Goal: Answer question/provide support: Share knowledge or assist other users

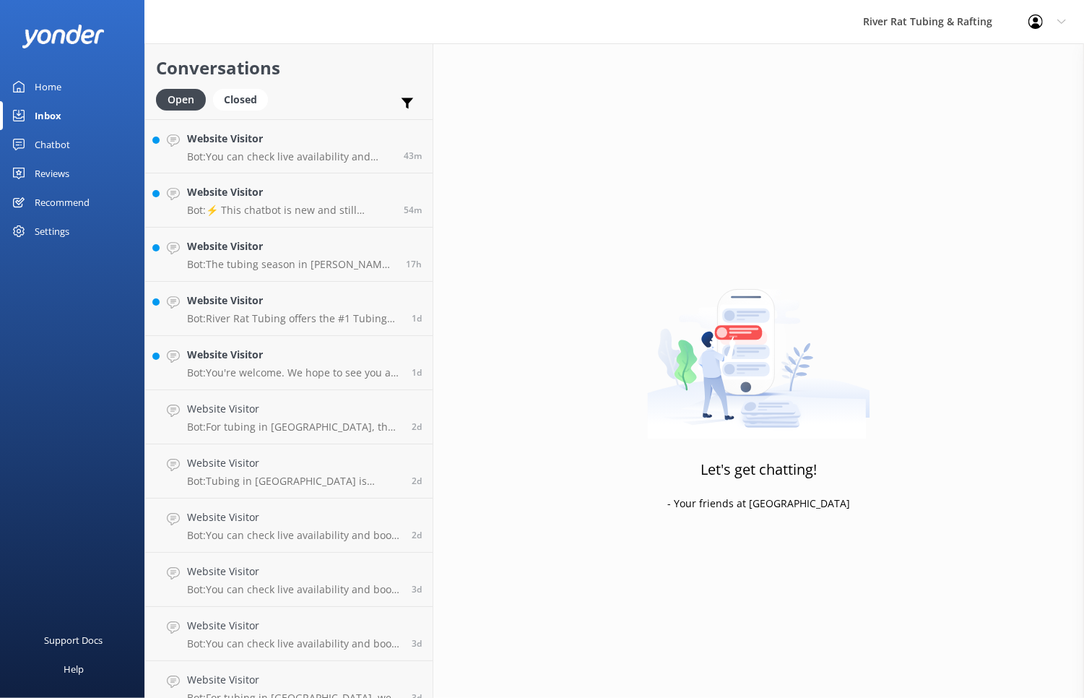
click at [57, 141] on div "Chatbot" at bounding box center [52, 144] width 35 height 29
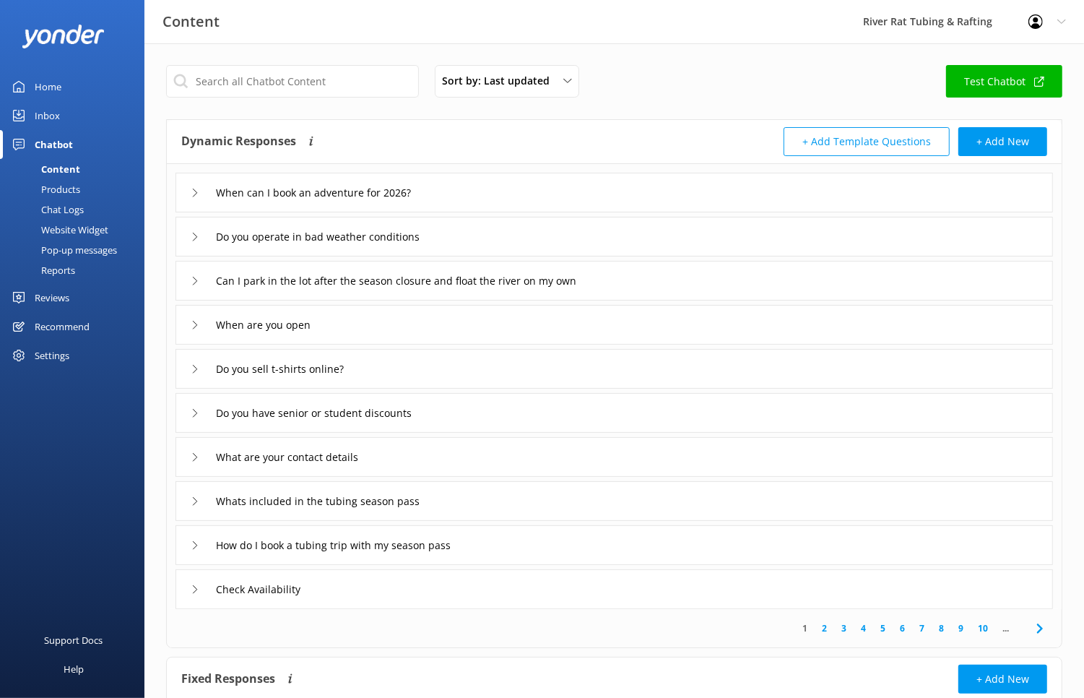
click at [40, 79] on div "Home" at bounding box center [48, 86] width 27 height 29
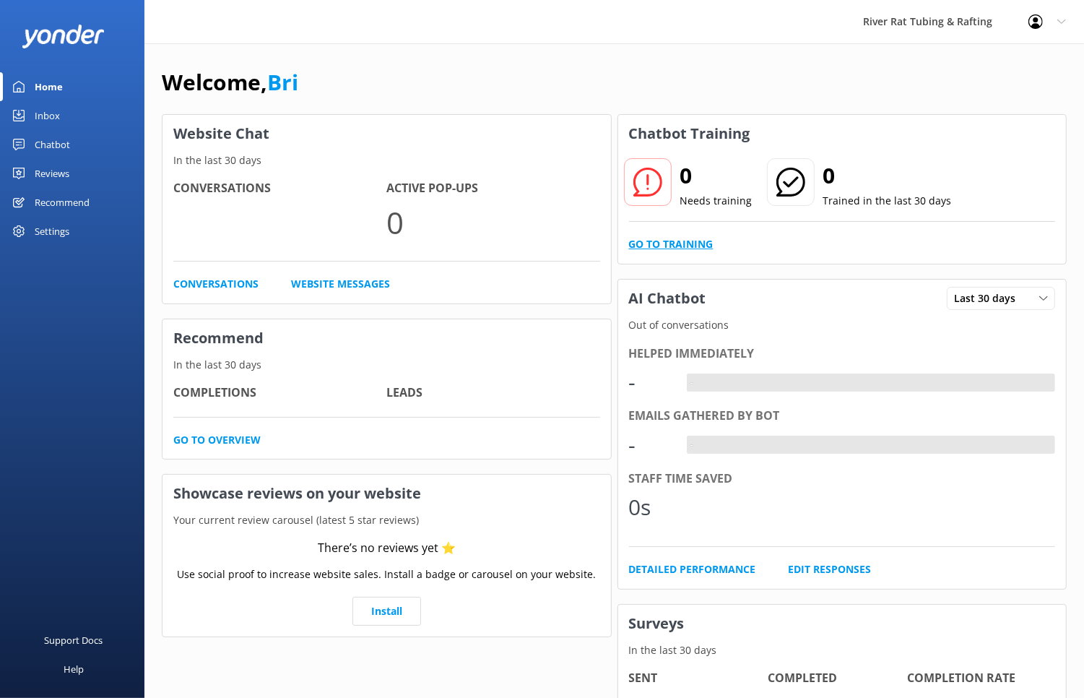
click at [666, 244] on link "Go to Training" at bounding box center [671, 244] width 85 height 16
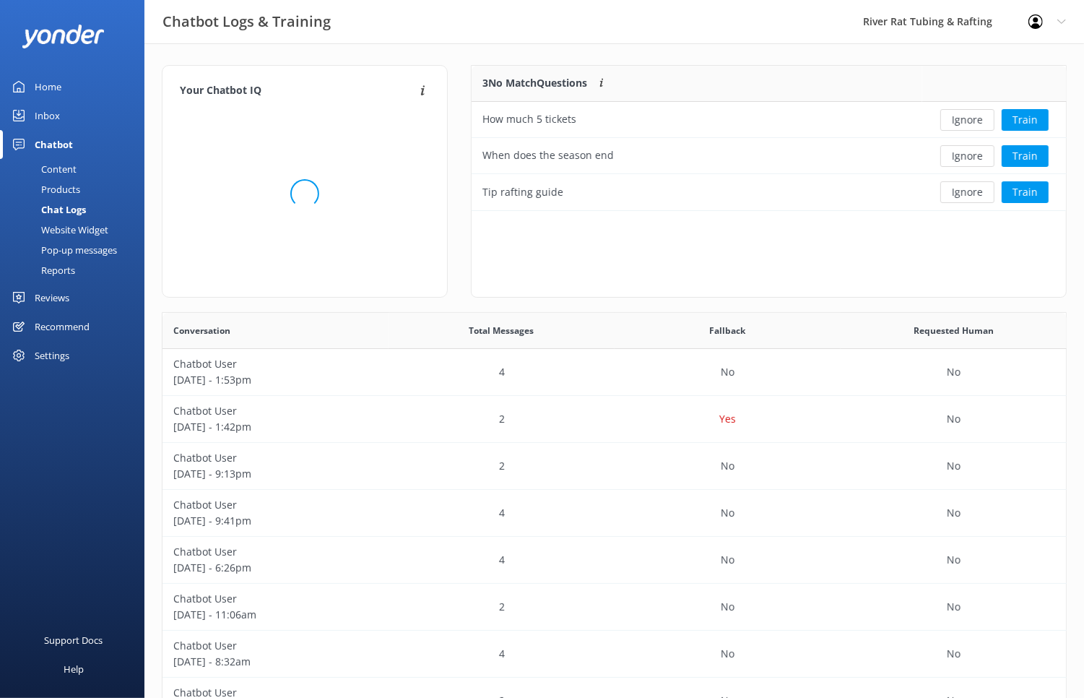
scroll to position [144, 595]
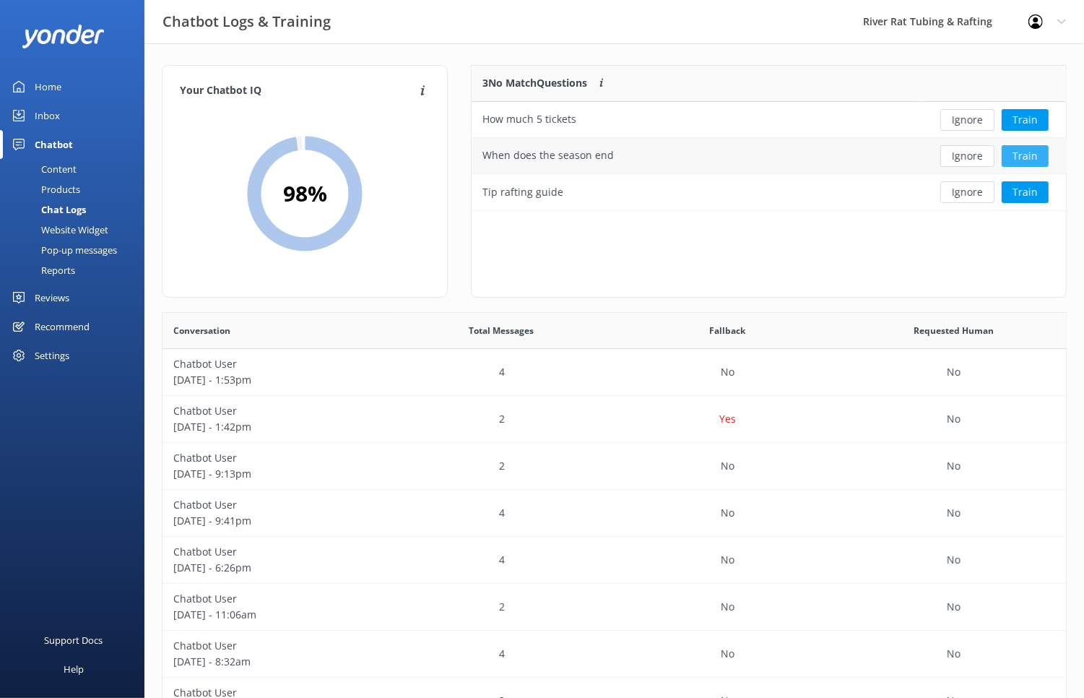
click at [1026, 152] on button "Train" at bounding box center [1025, 156] width 47 height 22
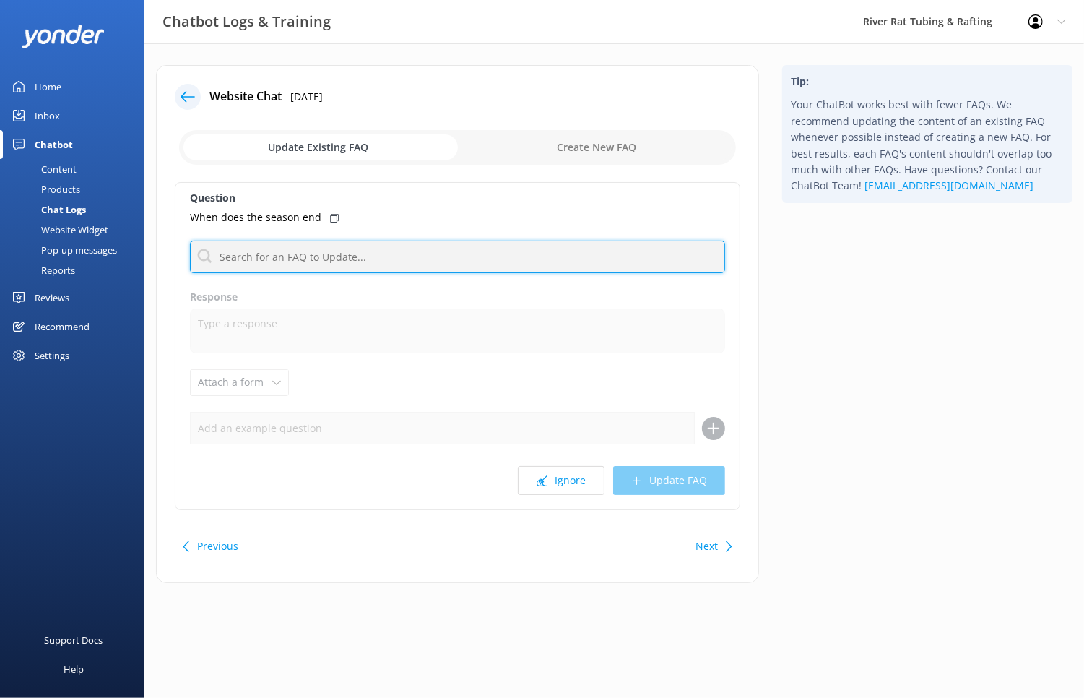
click at [293, 264] on input "text" at bounding box center [457, 257] width 535 height 33
type input "open"
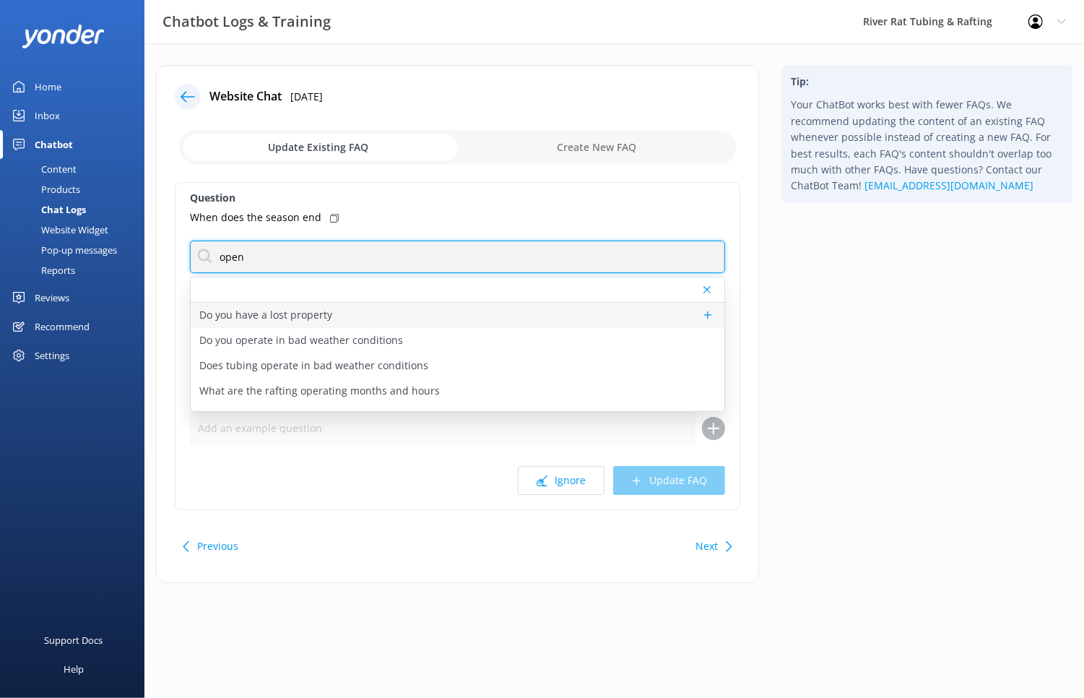
scroll to position [69, 0]
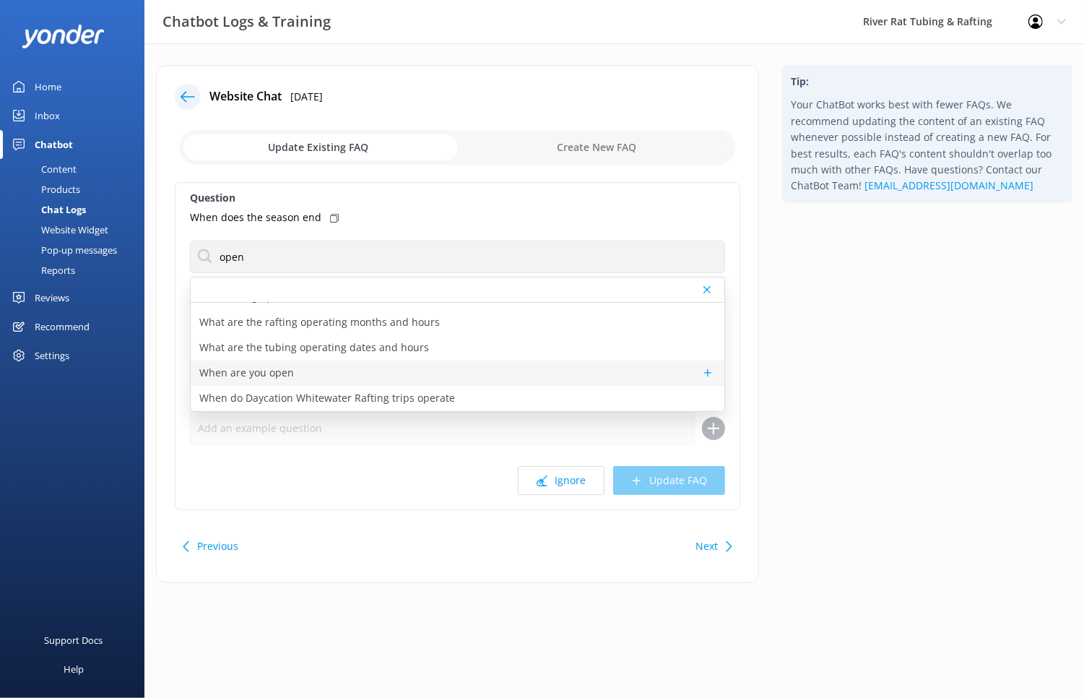
click at [270, 377] on p "When are you open" at bounding box center [246, 373] width 95 height 16
type textarea "TUBING in [GEOGRAPHIC_DATA]: We are CLOSED for the season, but will be open 7 d…"
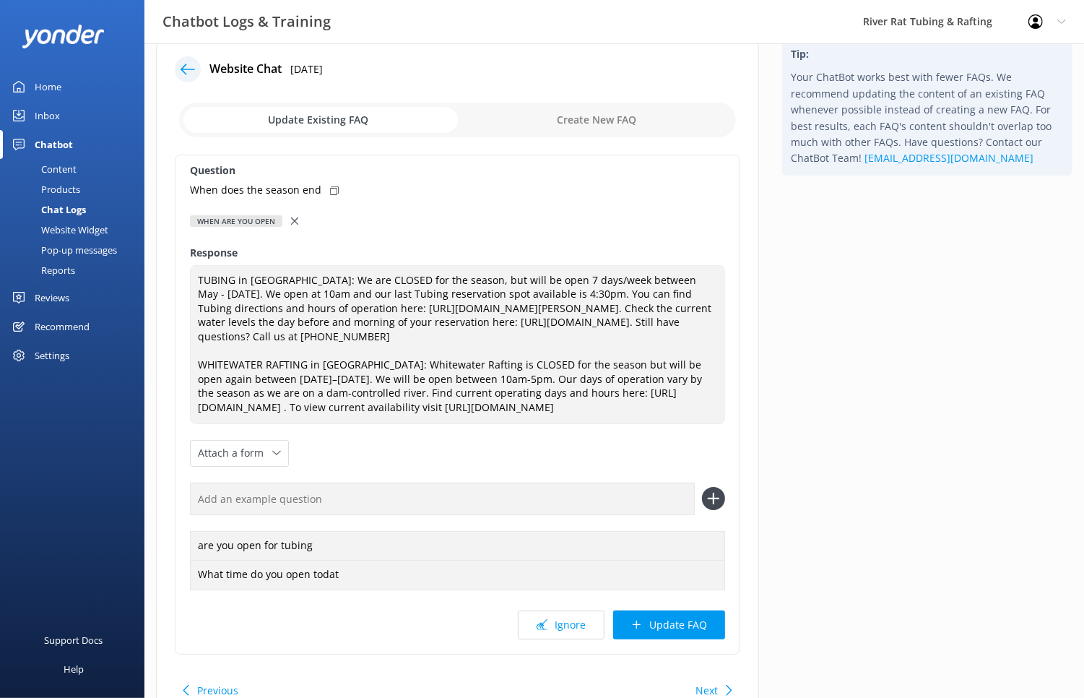
scroll to position [31, 0]
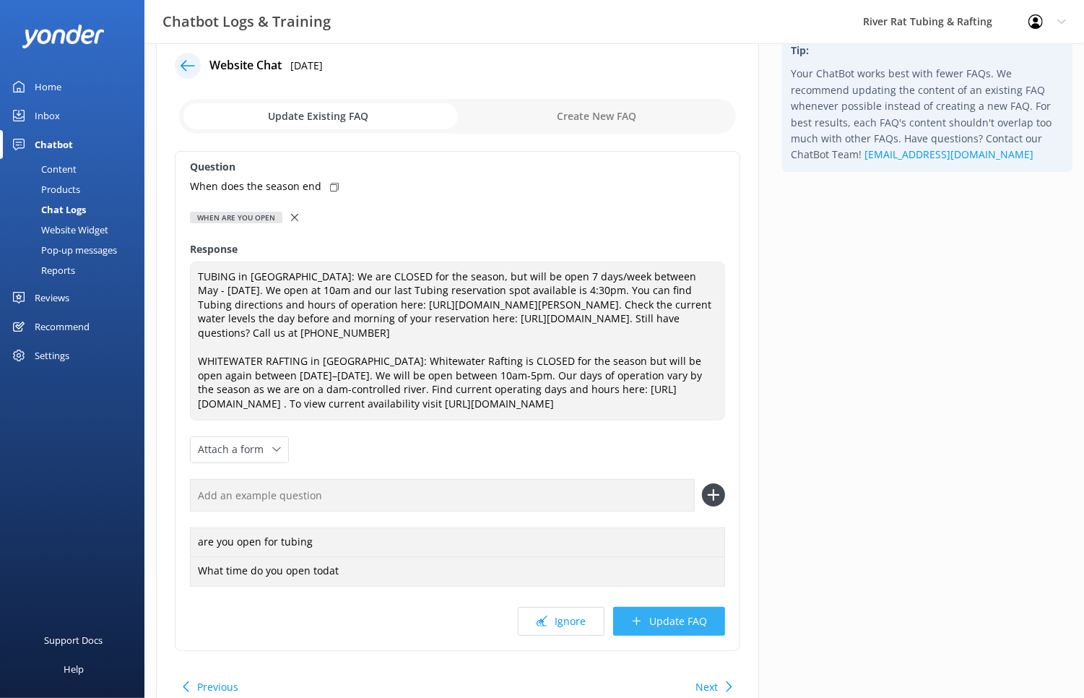
click at [647, 636] on button "Update FAQ" at bounding box center [669, 621] width 112 height 29
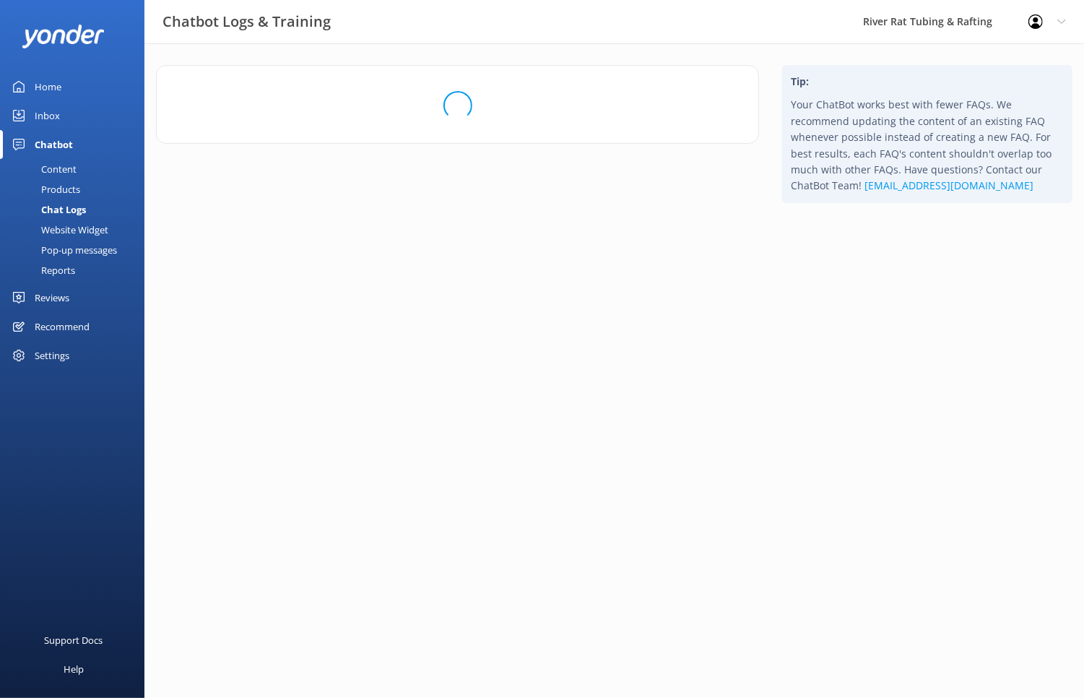
scroll to position [0, 0]
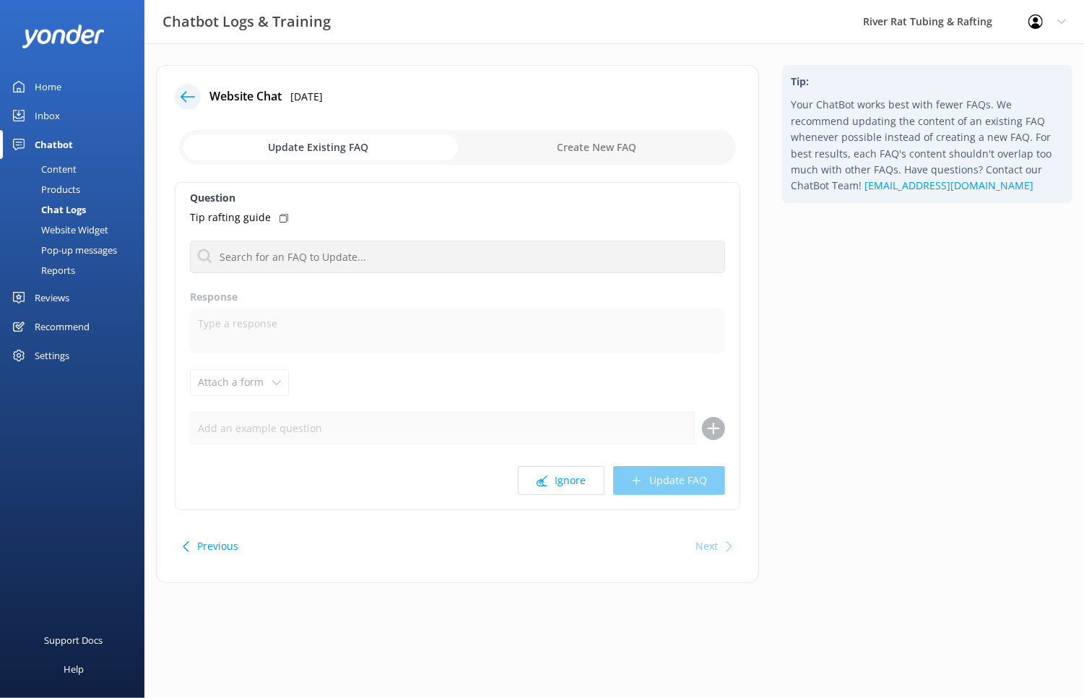
click at [43, 87] on div "Home" at bounding box center [48, 86] width 27 height 29
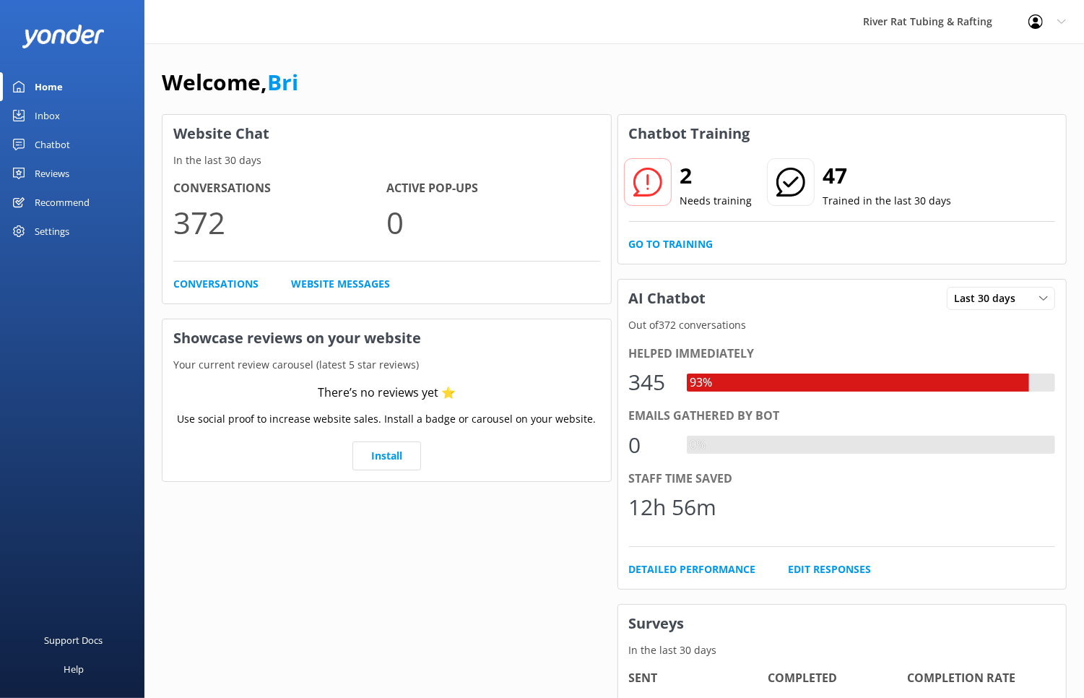
click at [51, 116] on div "Inbox" at bounding box center [47, 115] width 25 height 29
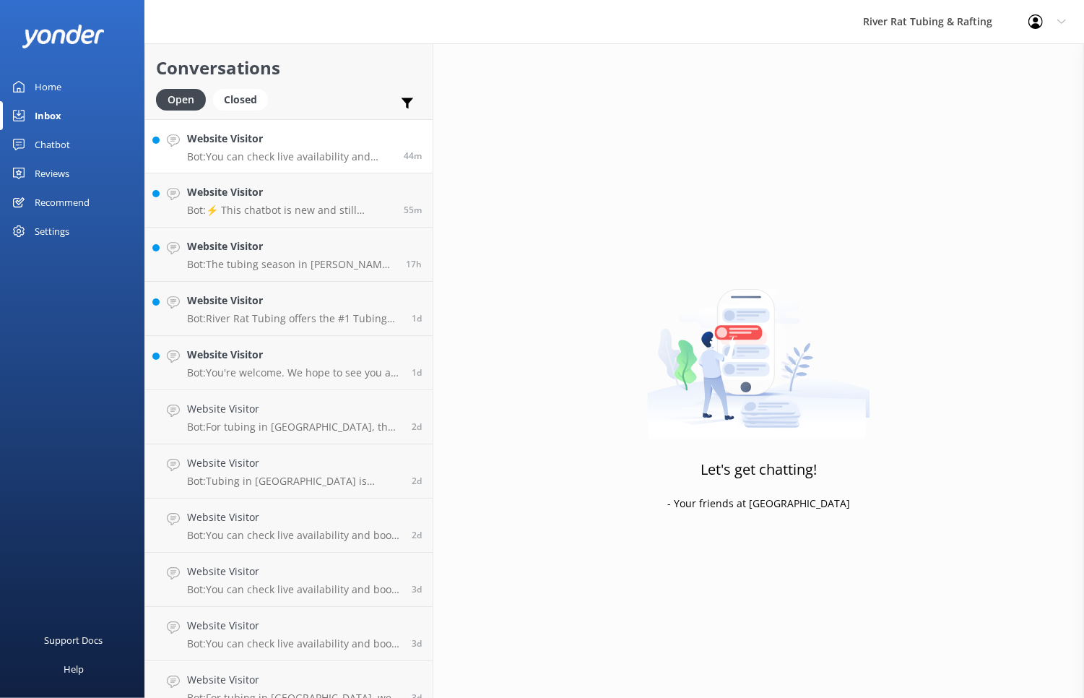
click at [332, 163] on link "Website Visitor Bot: You can check live availability and book your tubing, raft…" at bounding box center [289, 146] width 288 height 54
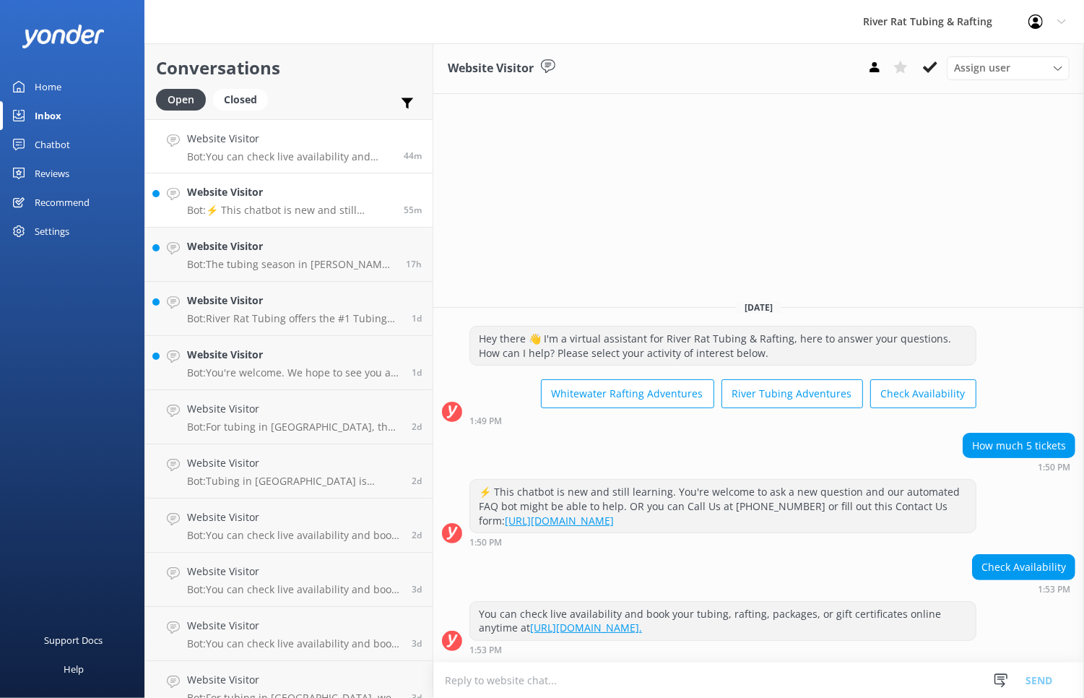
click at [311, 199] on h4 "Website Visitor" at bounding box center [290, 192] width 206 height 16
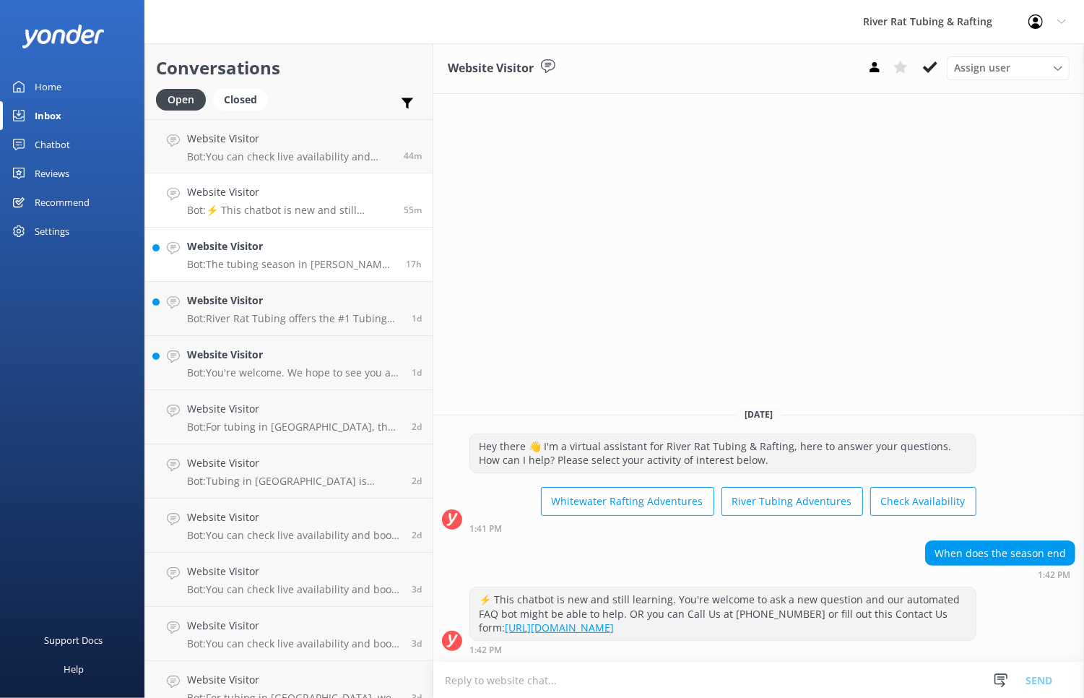
click at [317, 270] on p "Bot: The tubing season in [PERSON_NAME] ends on [DATE] for the 2025 season." at bounding box center [291, 264] width 208 height 13
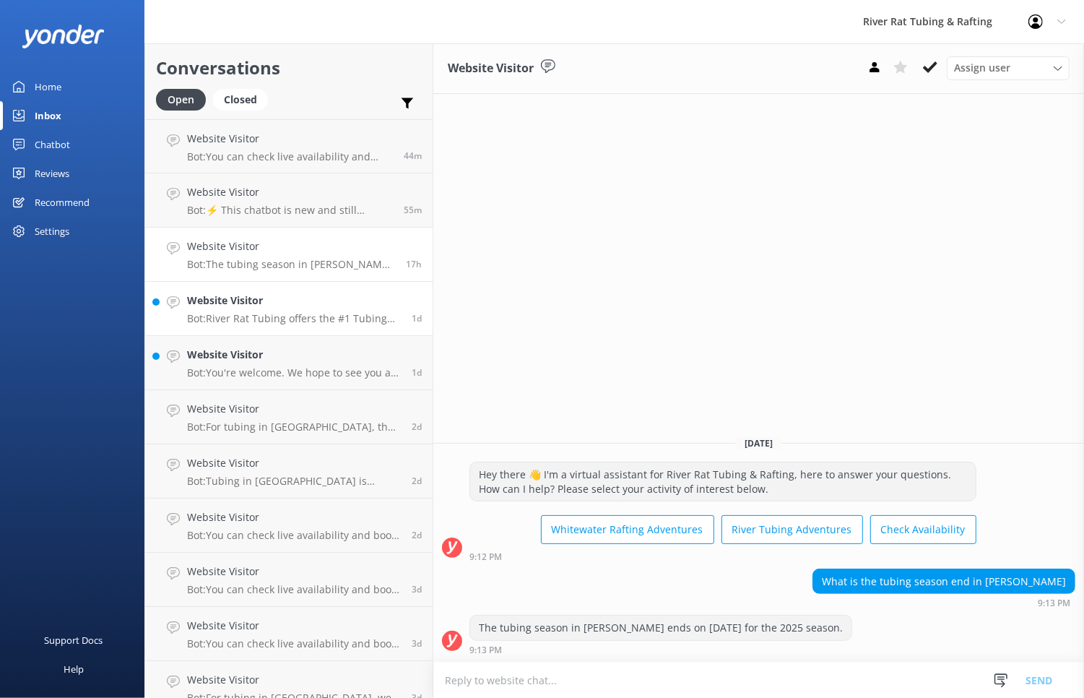
click at [321, 308] on h4 "Website Visitor" at bounding box center [294, 301] width 214 height 16
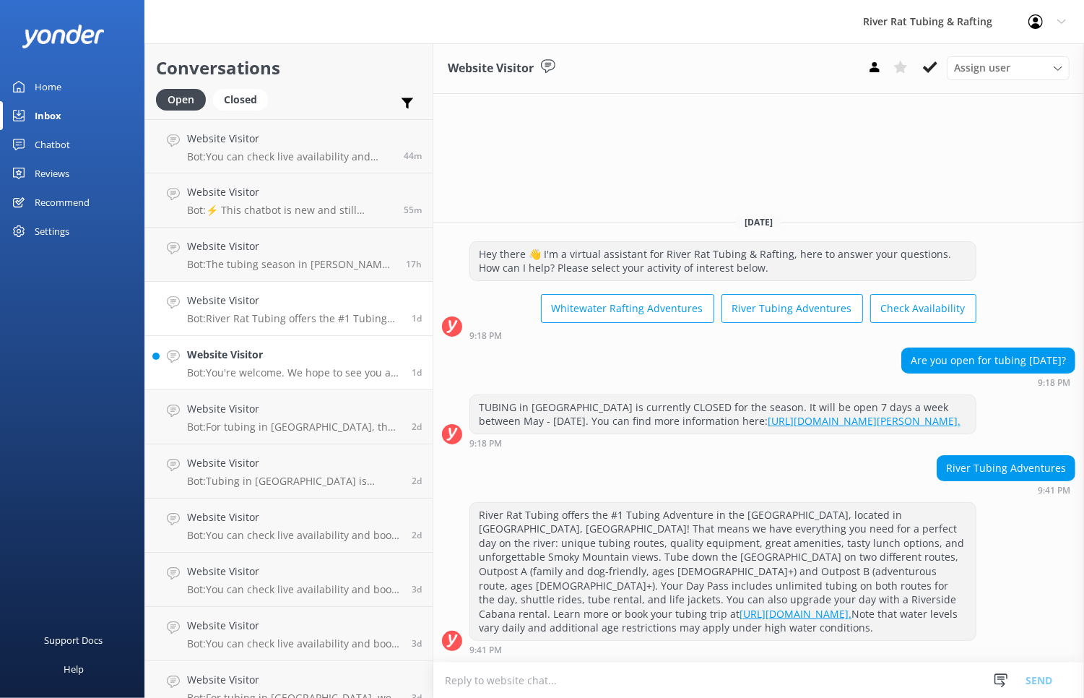
click at [316, 353] on h4 "Website Visitor" at bounding box center [294, 355] width 214 height 16
